Goal: Find specific page/section: Find specific page/section

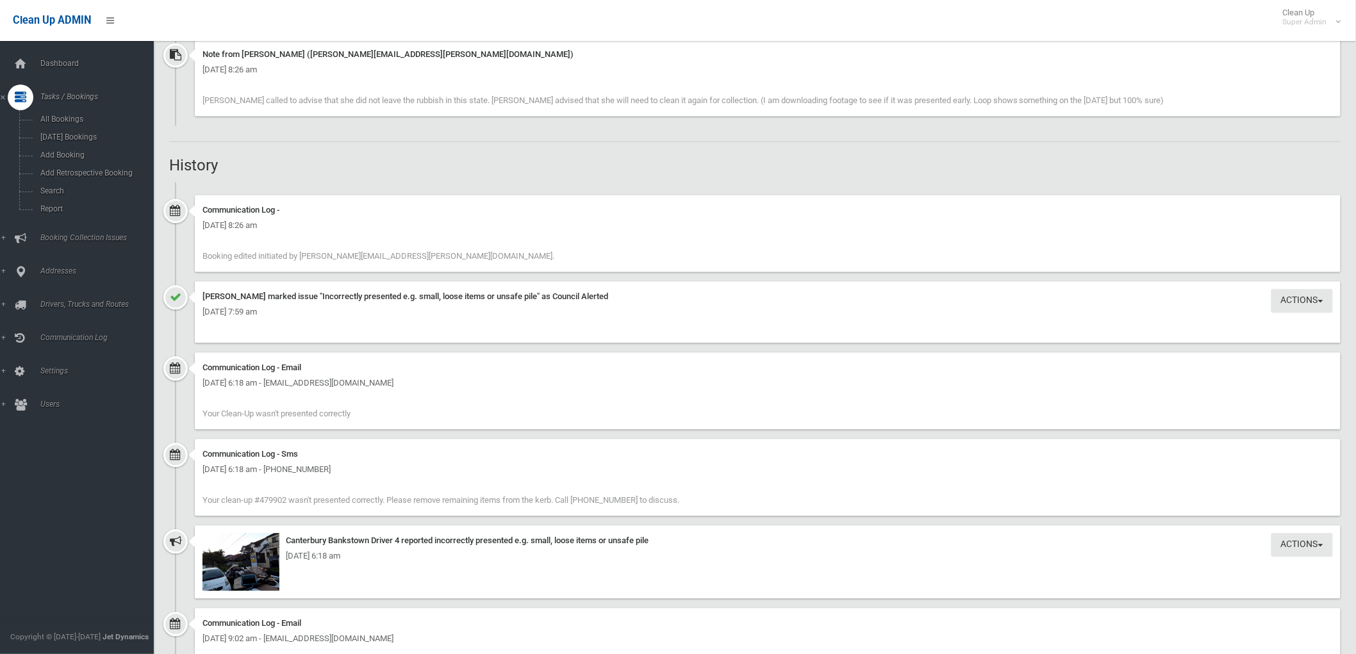
scroll to position [1210, 0]
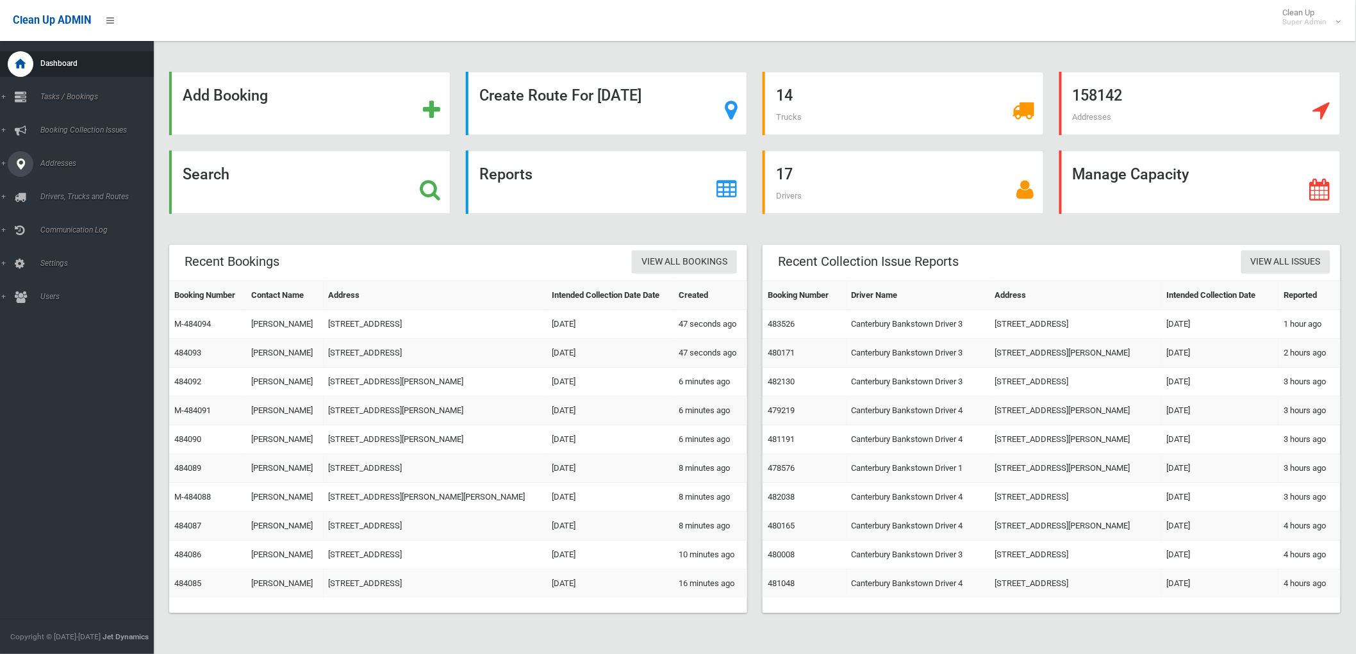
click at [54, 155] on link "Addresses" at bounding box center [82, 164] width 165 height 26
click at [75, 176] on link "Addresses" at bounding box center [82, 164] width 165 height 26
click at [77, 169] on link "Addresses" at bounding box center [82, 164] width 165 height 26
click at [76, 182] on span "All Addresses" at bounding box center [95, 185] width 117 height 9
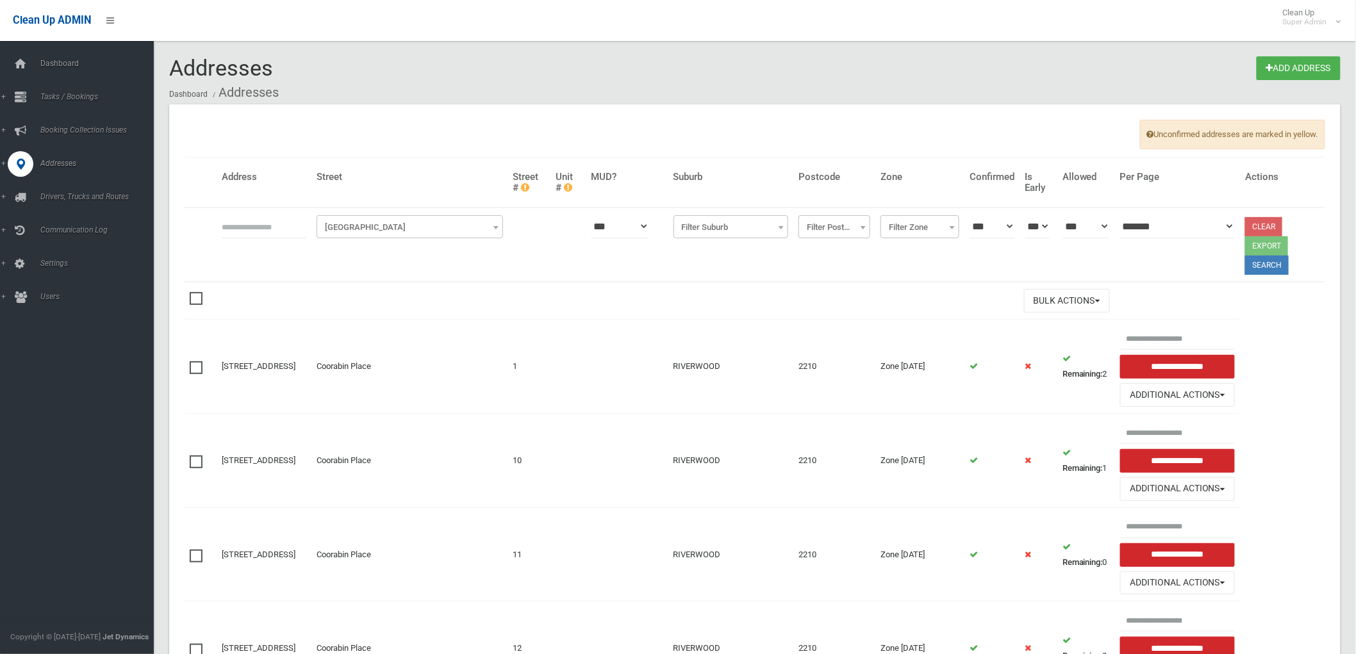
click at [258, 222] on input "text" at bounding box center [264, 227] width 85 height 24
type input "**********"
click button at bounding box center [0, 0] width 0 height 0
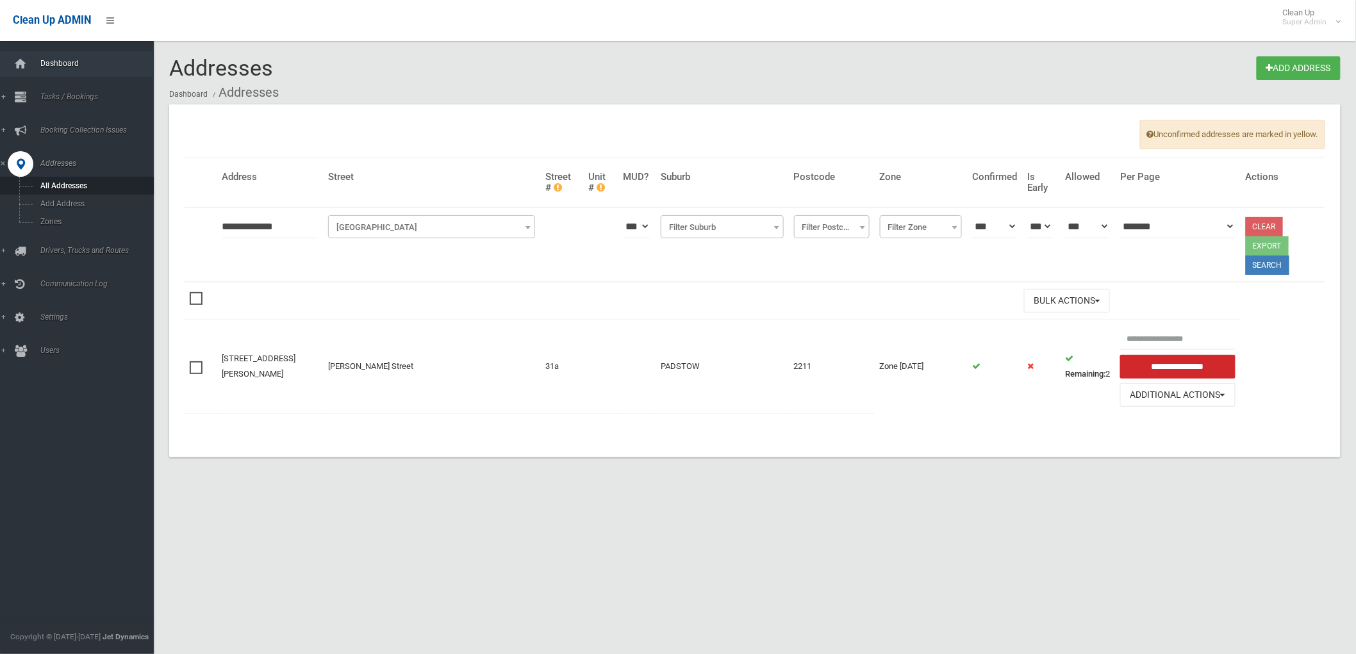
click at [53, 62] on span "Dashboard" at bounding box center [101, 63] width 128 height 9
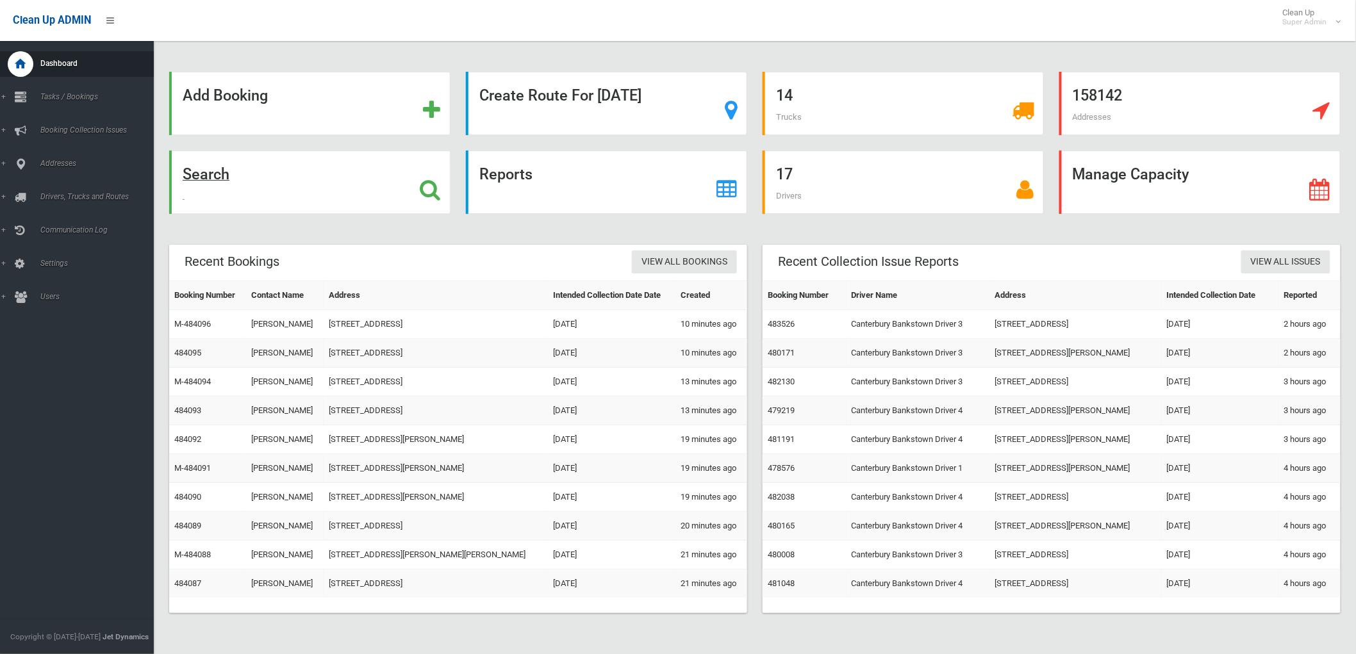
click at [250, 181] on div "Search" at bounding box center [309, 182] width 281 height 63
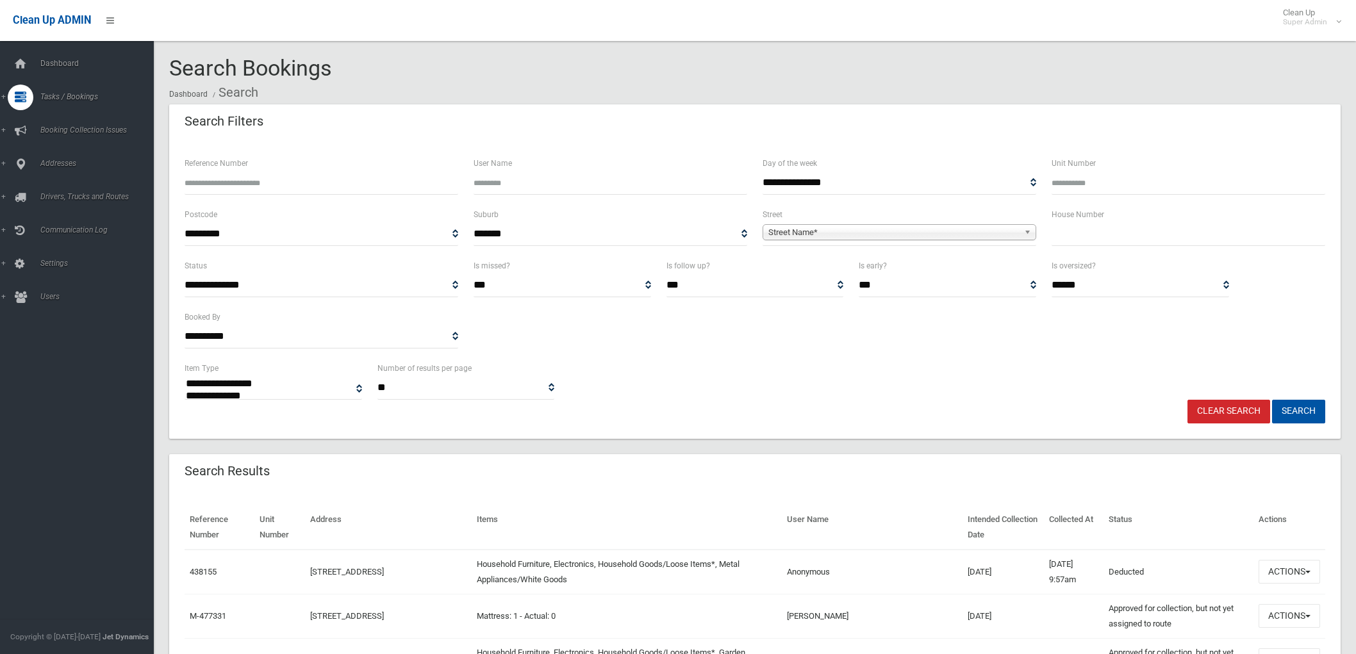
select select
type input "******"
click at [1272, 400] on button "Search" at bounding box center [1298, 412] width 53 height 24
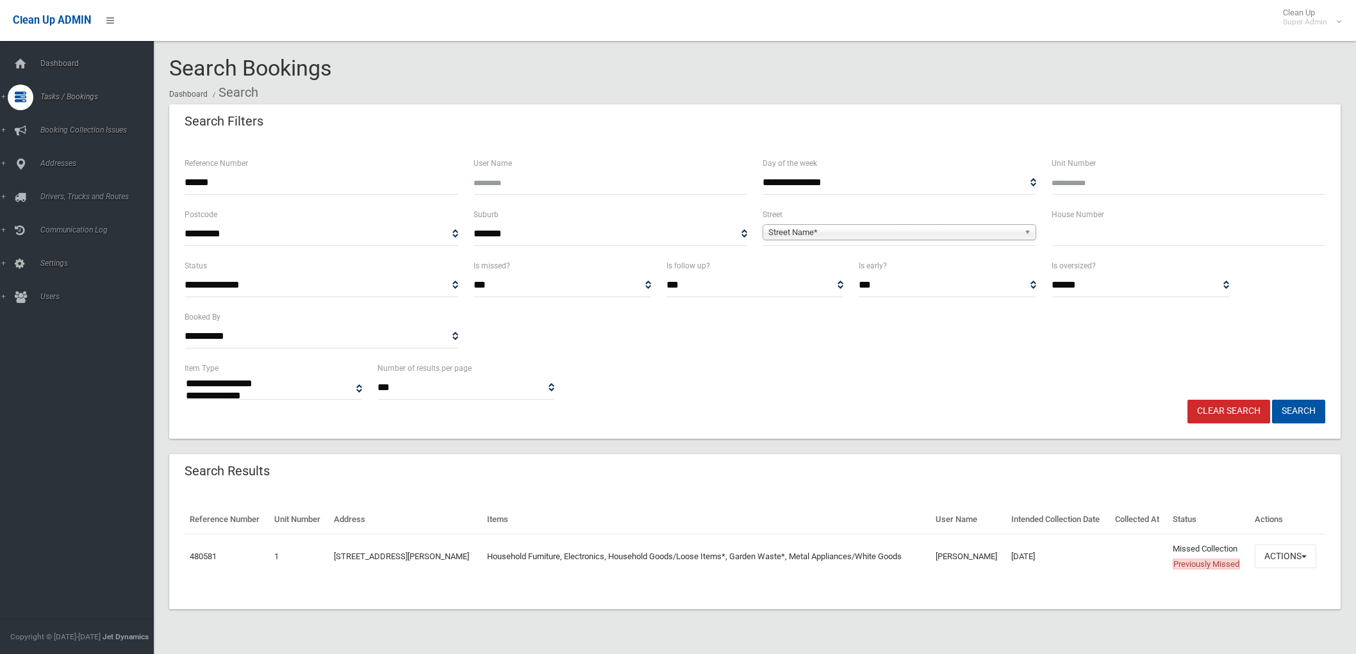
select select
click at [1285, 568] on button "Actions" at bounding box center [1286, 557] width 62 height 24
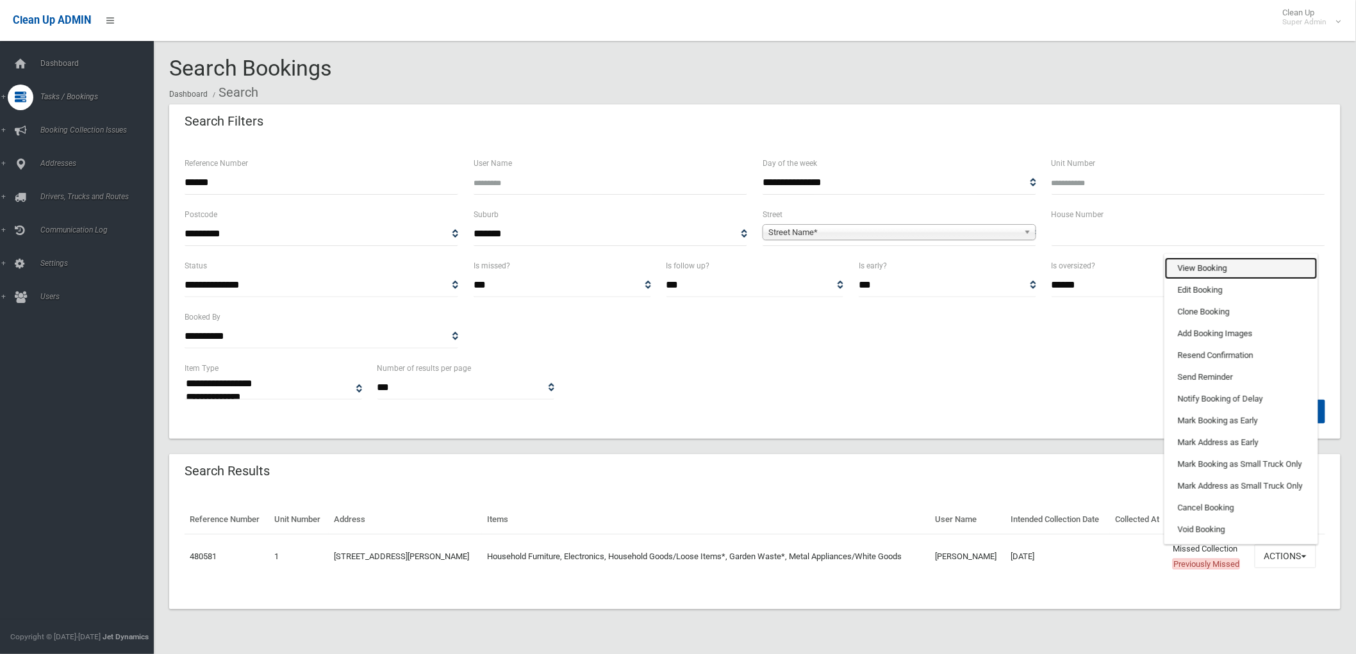
click at [1181, 279] on link "View Booking" at bounding box center [1241, 269] width 152 height 22
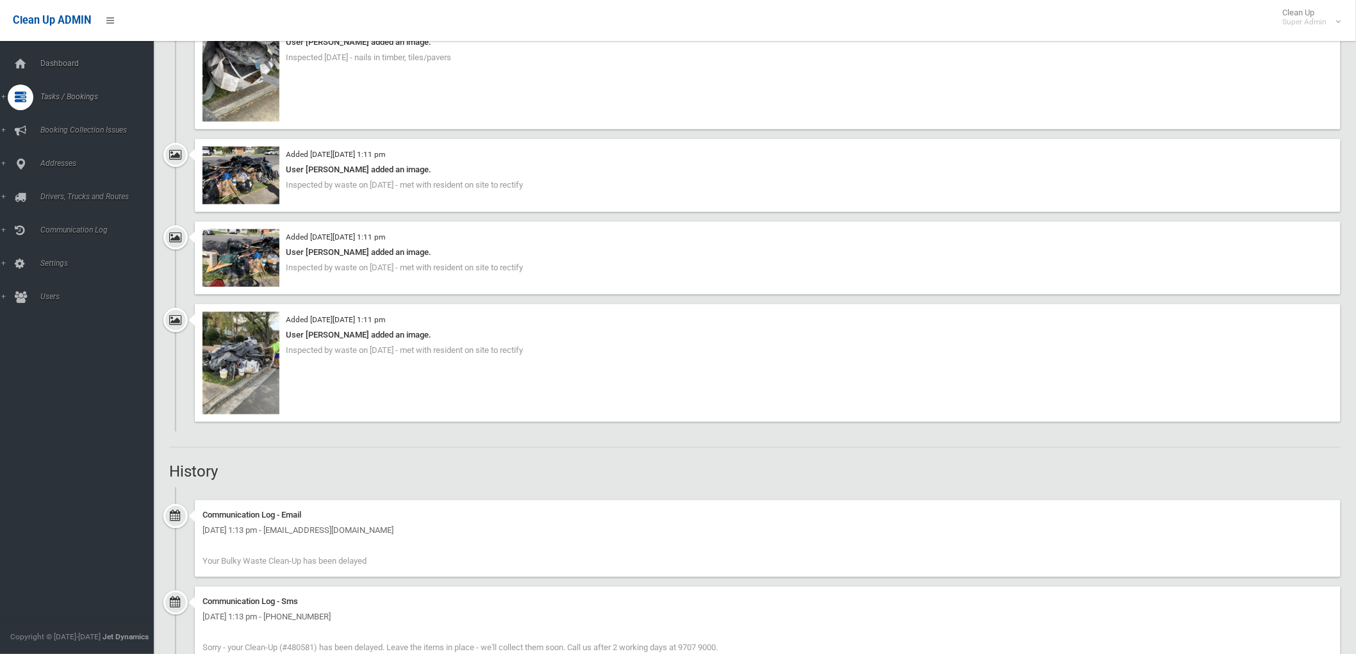
scroll to position [2491, 0]
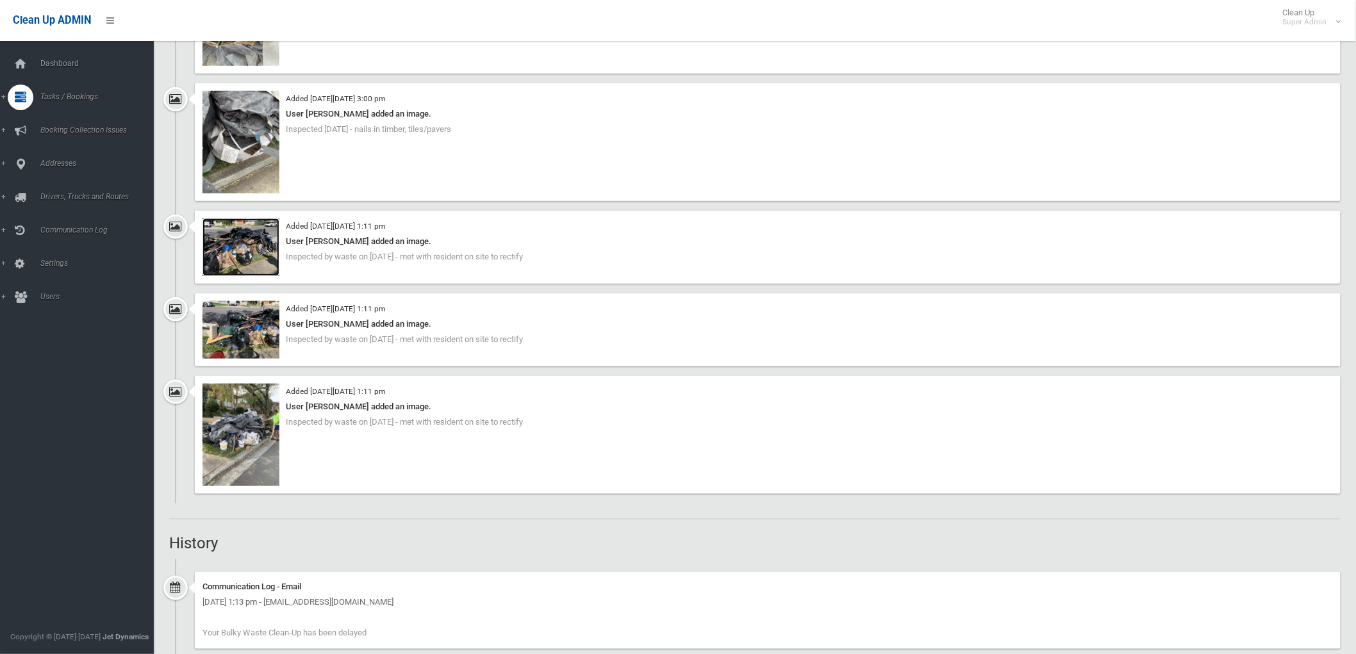
click at [259, 250] on img at bounding box center [240, 247] width 77 height 58
click at [247, 251] on img at bounding box center [240, 247] width 77 height 58
click at [263, 324] on img at bounding box center [240, 330] width 77 height 58
click at [274, 440] on img at bounding box center [240, 435] width 77 height 103
